Goal: Transaction & Acquisition: Purchase product/service

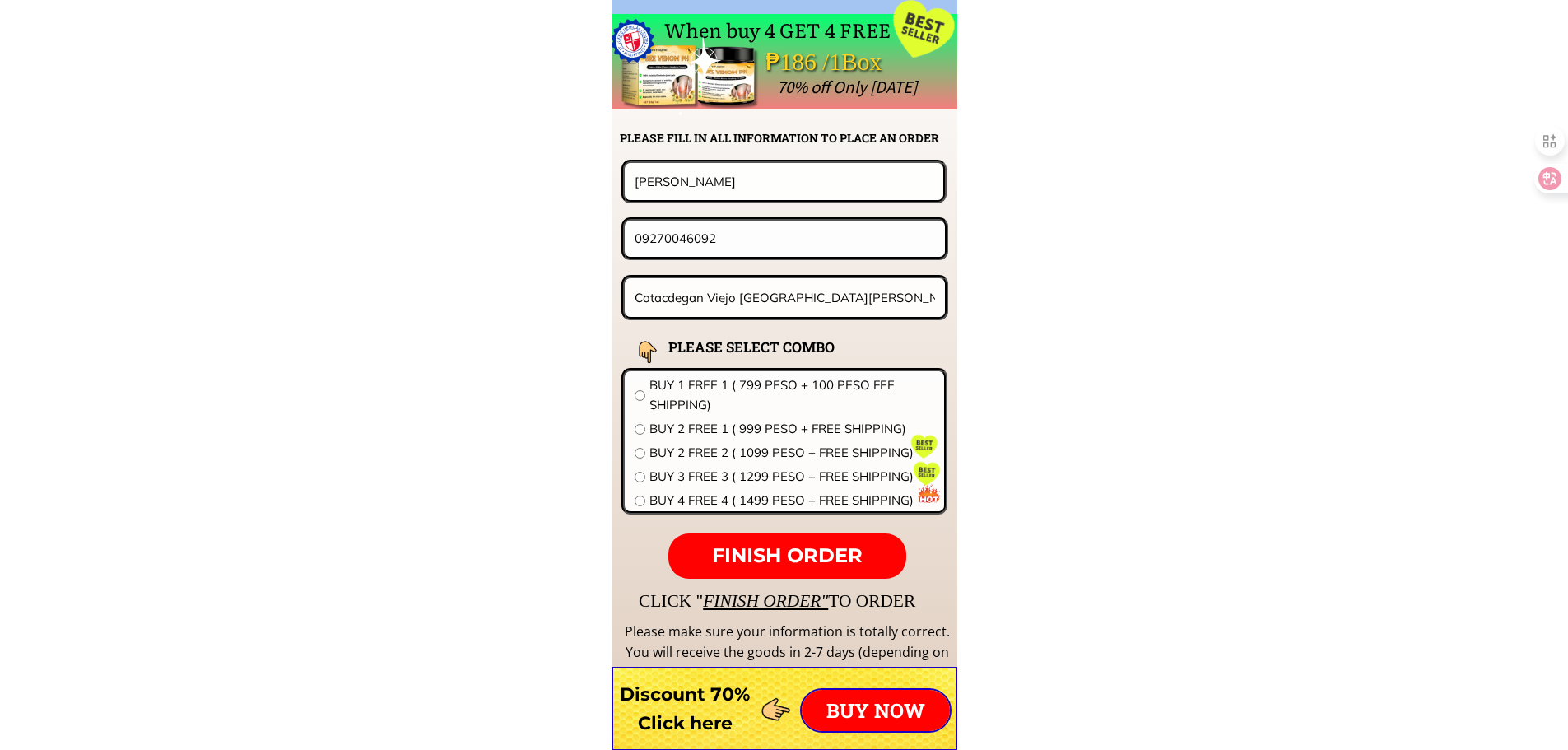
scroll to position [12916, 0]
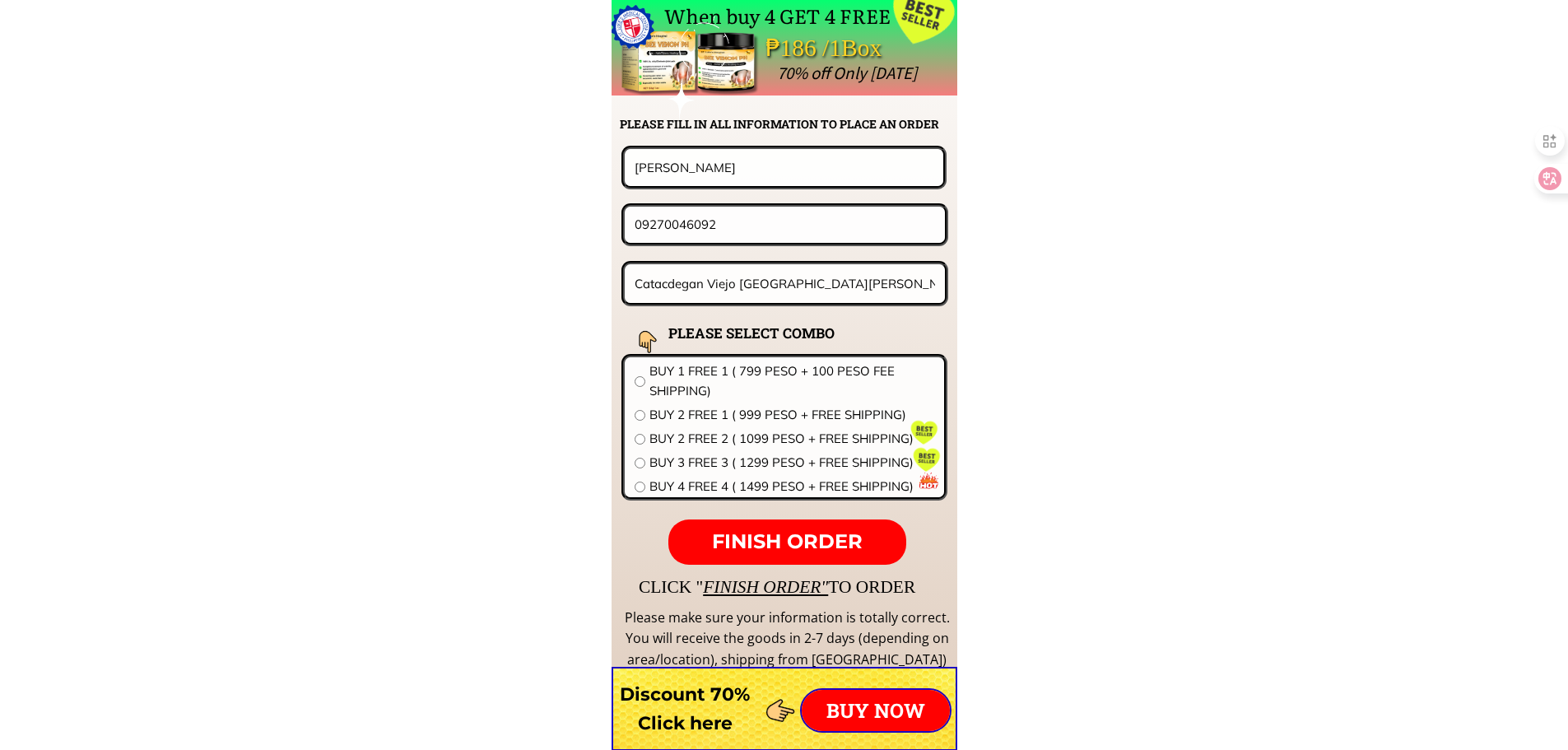
drag, startPoint x: 784, startPoint y: 172, endPoint x: 483, endPoint y: 179, distance: 301.1
paste input "Tomasewski Esther"
type input "Tomasewski Esther"
click at [752, 222] on input "09270046092" at bounding box center [784, 224] width 309 height 36
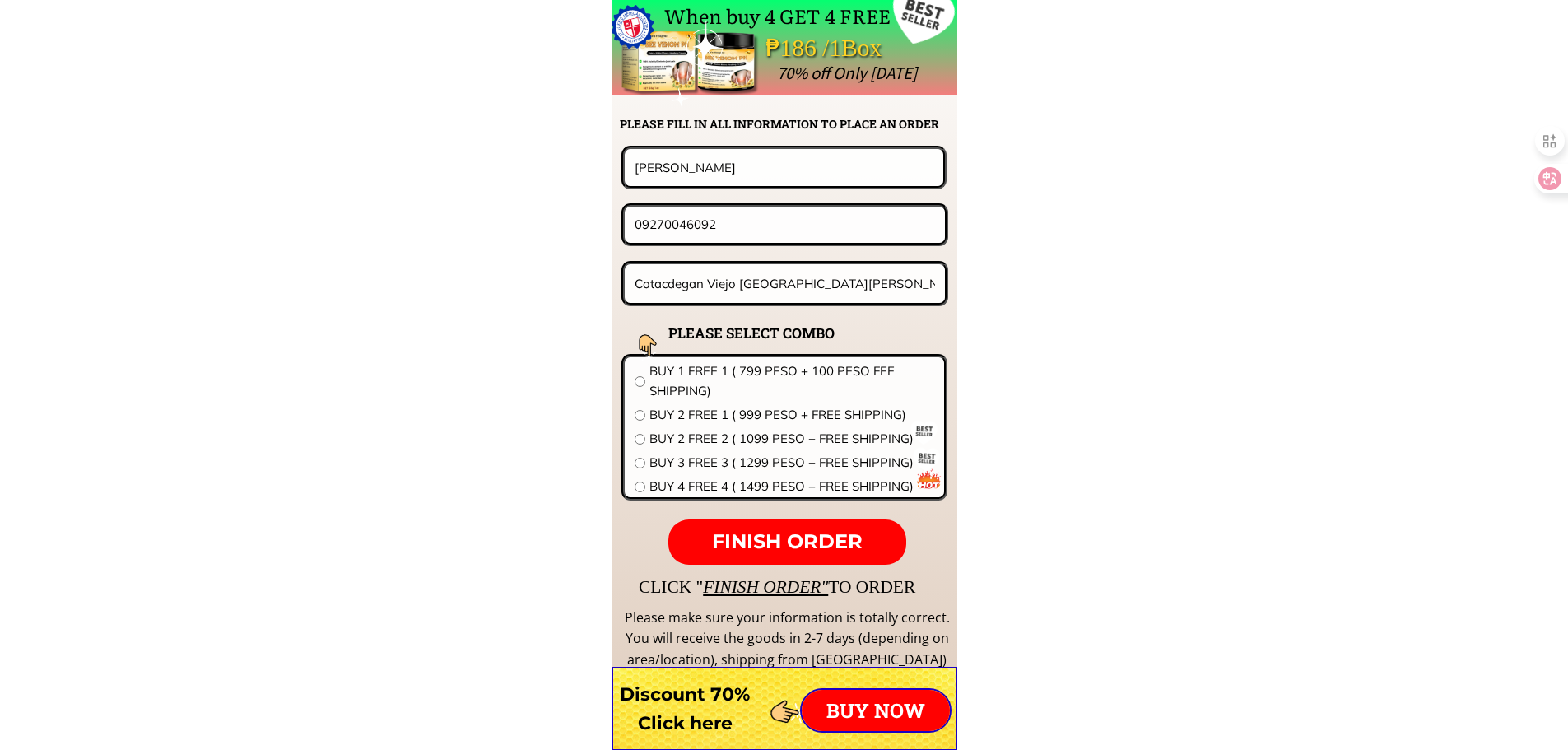
paste input "0 964 5404"
click at [686, 223] on input "0920 964 5404" at bounding box center [784, 224] width 309 height 36
type input "09209645404"
click at [765, 294] on input "Catacdegan Viejo [GEOGRAPHIC_DATA][PERSON_NAME][GEOGRAPHIC_DATA]" at bounding box center [784, 283] width 309 height 39
paste input "Brgy Camalobalo, Hinigaran, Negros Occidental"
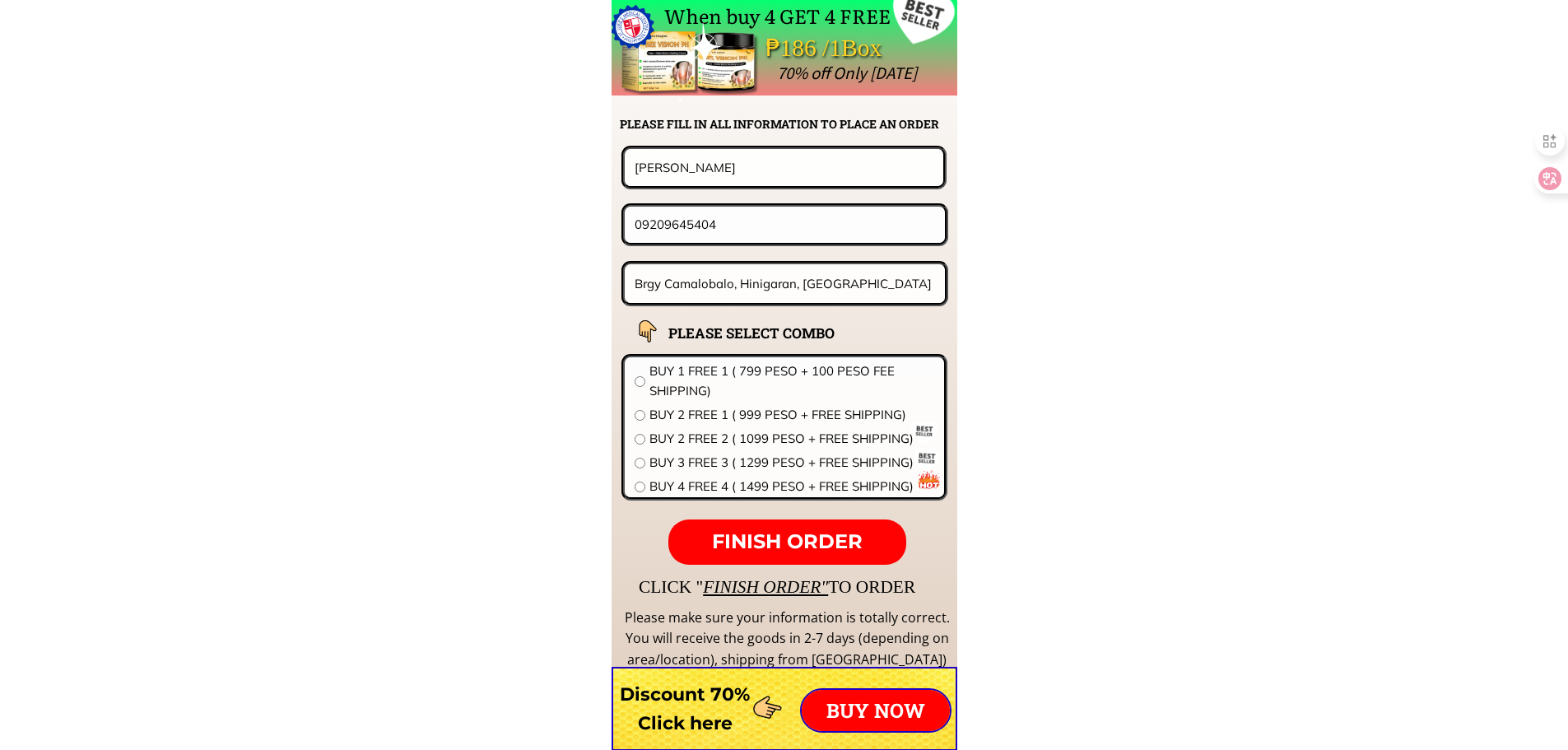
type input "Brgy Camalobalo, Hinigaran, Negros Occidental"
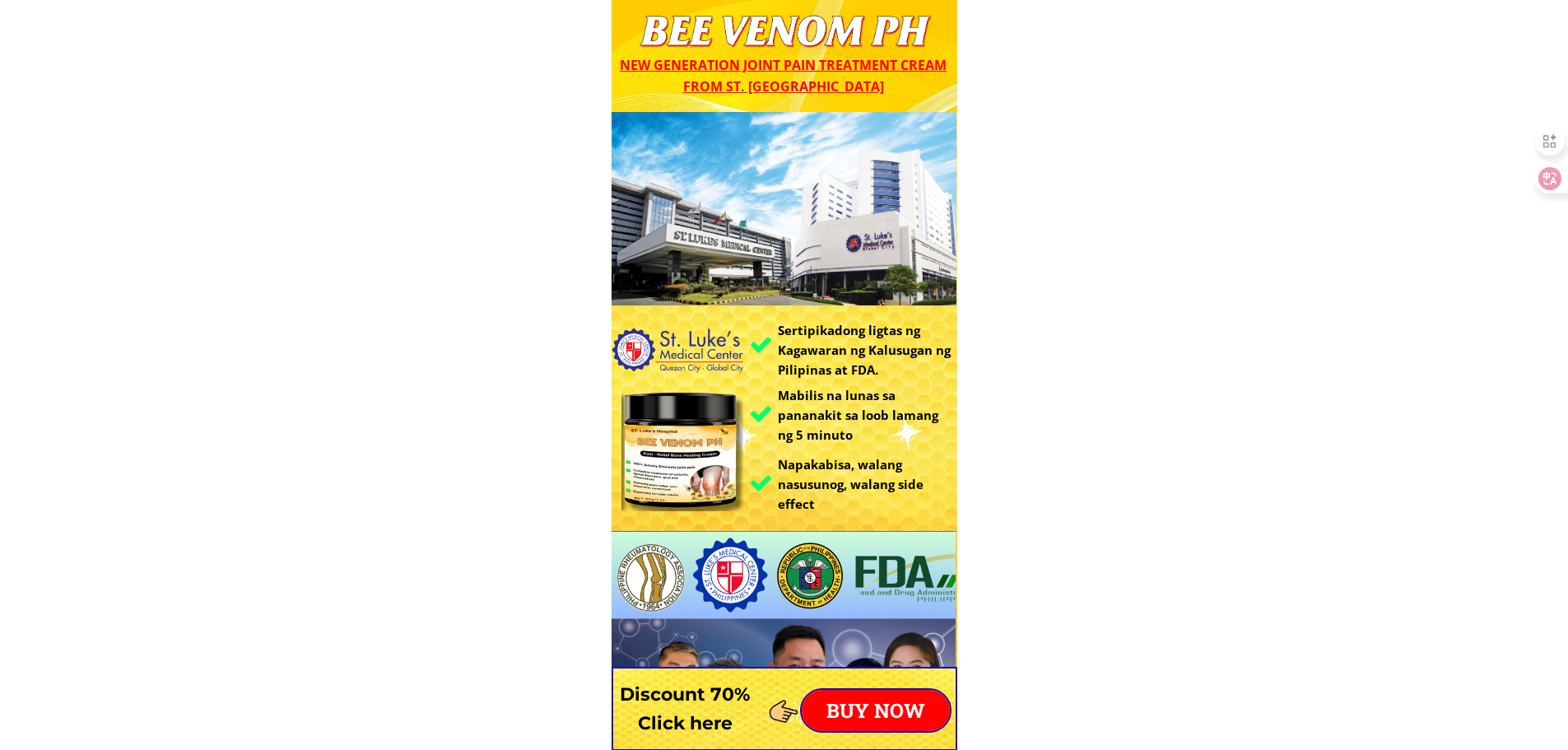
click at [886, 708] on p "BUY NOW" at bounding box center [876, 710] width 148 height 41
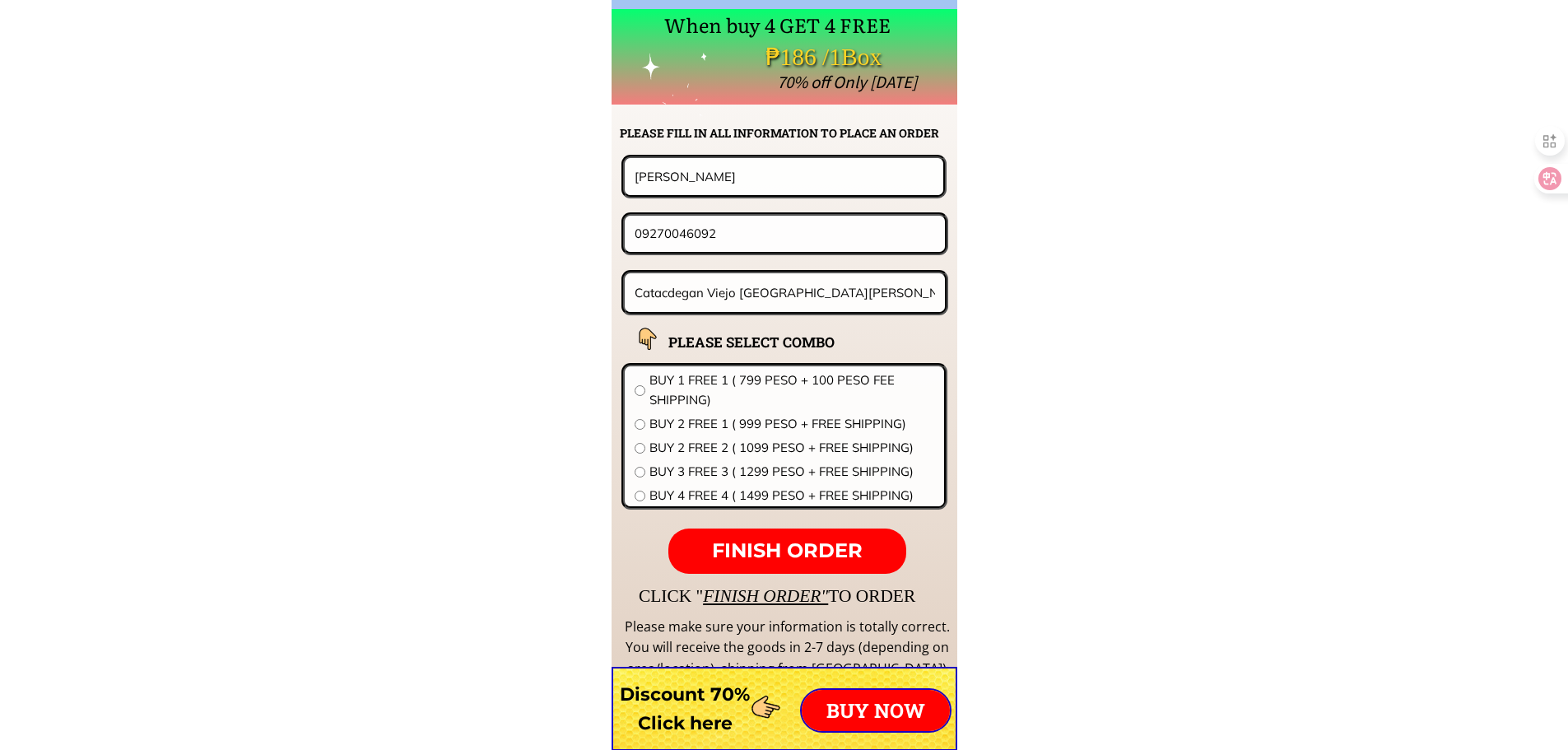
scroll to position [12916, 0]
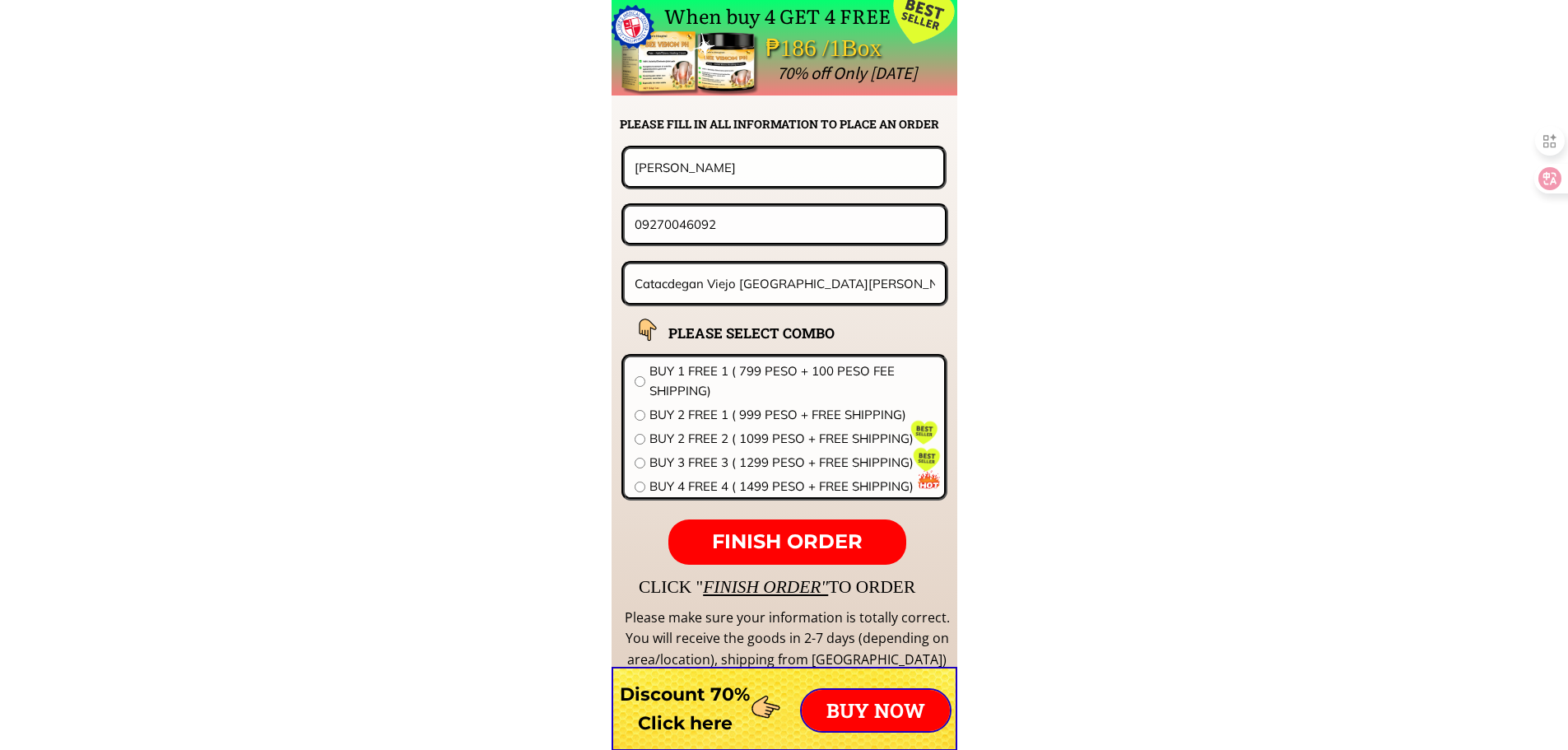
paste input "[PERSON_NAME]Quime"
type input "[PERSON_NAME]Quime"
paste input "04940085"
drag, startPoint x: 731, startPoint y: 231, endPoint x: 398, endPoint y: 228, distance: 333.0
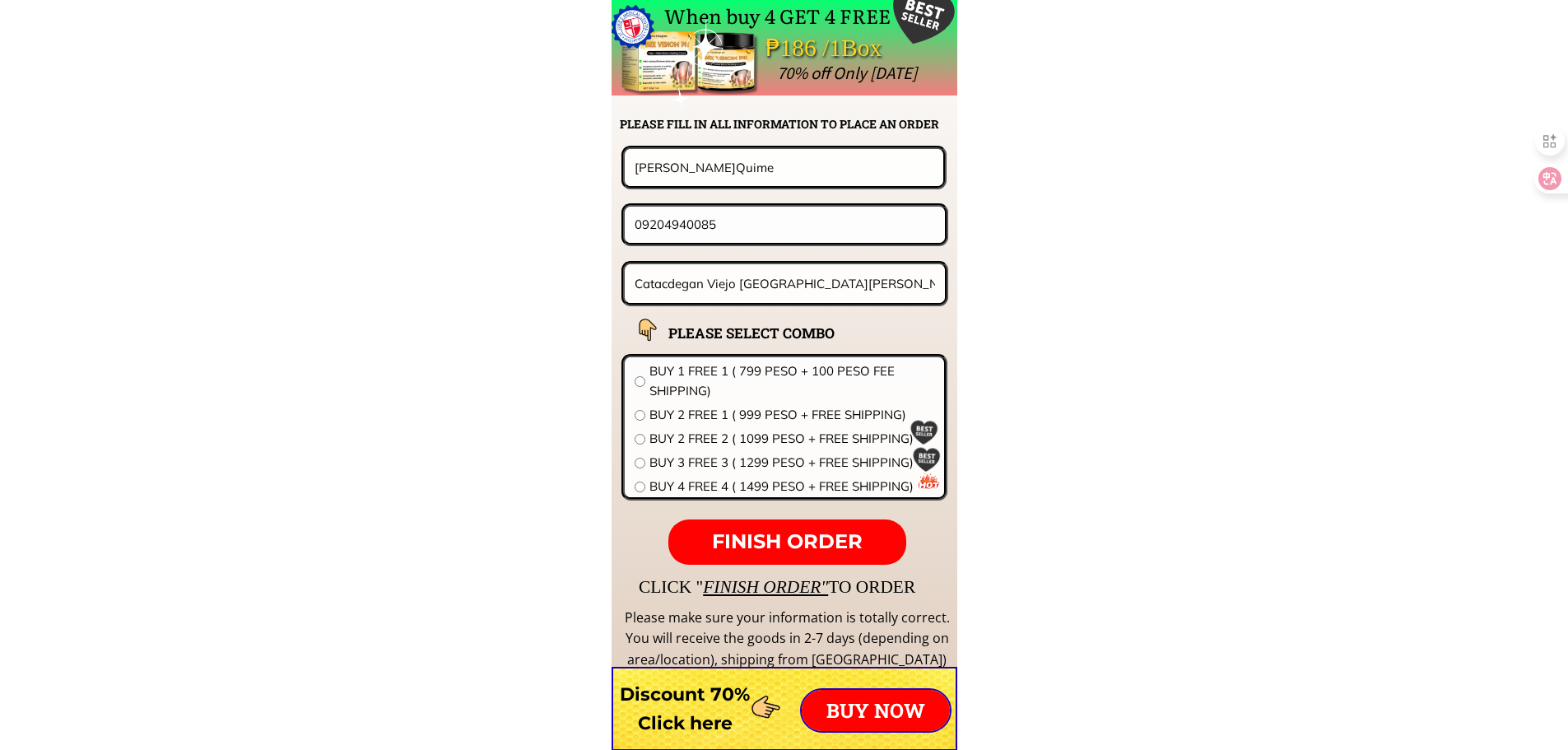
type input "09204940085"
click at [738, 294] on input "Catacdegan Viejo [GEOGRAPHIC_DATA][PERSON_NAME][GEOGRAPHIC_DATA]" at bounding box center [784, 283] width 309 height 39
paste input "[STREET_ADDRESS]"
type input "[STREET_ADDRESS]"
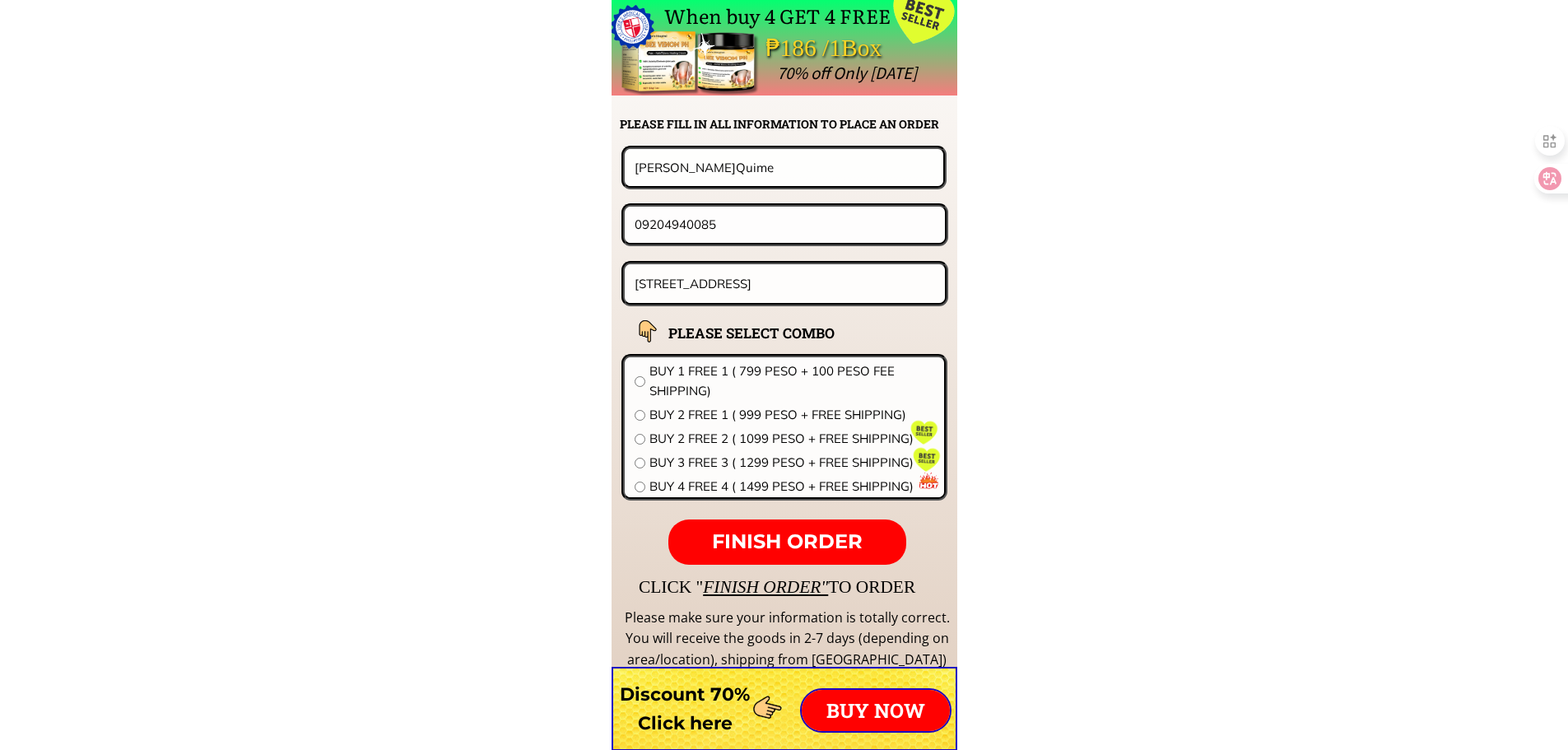
click at [733, 438] on span "BUY 2 FREE 2 ( 1099 PESO + FREE SHIPPING)" at bounding box center [792, 438] width 285 height 20
radio input "true"
click at [781, 549] on span "FINISH ORDER" at bounding box center [787, 541] width 150 height 24
